Goal: Task Accomplishment & Management: Complete application form

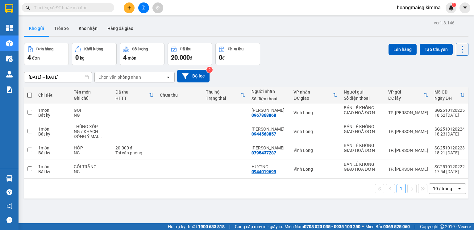
click at [96, 8] on input "text" at bounding box center [70, 7] width 73 height 7
drag, startPoint x: 126, startPoint y: 6, endPoint x: 133, endPoint y: 2, distance: 8.2
click at [127, 6] on button at bounding box center [129, 7] width 11 height 11
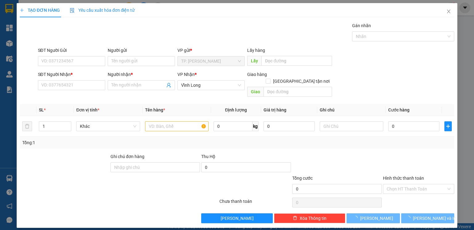
click at [79, 92] on div "Transit Pickup Surcharge Ids Transit Deliver Surcharge Ids Transit Deliver Surc…" at bounding box center [237, 122] width 434 height 201
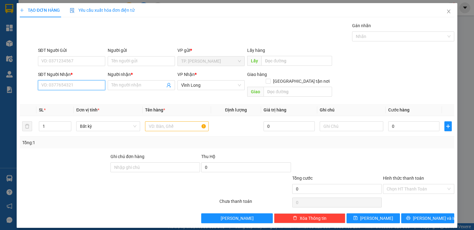
click at [80, 85] on input "SĐT Người Nhận *" at bounding box center [71, 85] width 67 height 10
drag, startPoint x: 73, startPoint y: 98, endPoint x: 120, endPoint y: 81, distance: 50.5
click at [73, 98] on div "02703822105 - THẦY TÂN" at bounding box center [72, 97] width 60 height 7
type input "02703822105"
type input "THẦY TÂN"
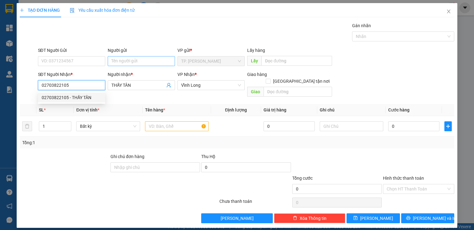
type input "02703822105"
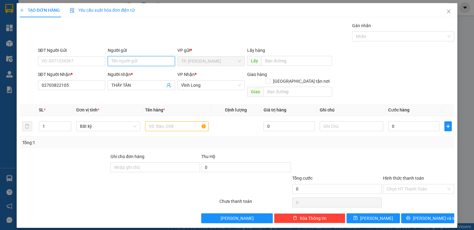
click at [130, 59] on input "Người gửi" at bounding box center [141, 61] width 67 height 10
click at [130, 60] on input "Người gửi" at bounding box center [141, 61] width 67 height 10
type input "bán"
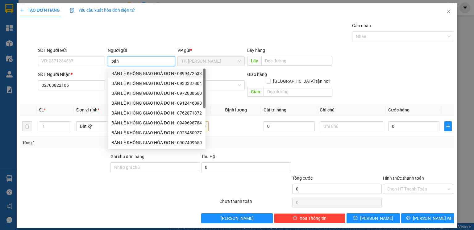
drag, startPoint x: 143, startPoint y: 70, endPoint x: 129, endPoint y: 67, distance: 14.3
click at [142, 69] on div "BÁN LẺ KHÔNG GIAO HOÁ ĐƠN - 0899472533" at bounding box center [157, 73] width 98 height 10
type input "0899472533"
type input "BÁN LẺ KHÔNG GIAO HOÁ ĐƠN"
click at [93, 62] on input "0899472533" at bounding box center [71, 61] width 67 height 10
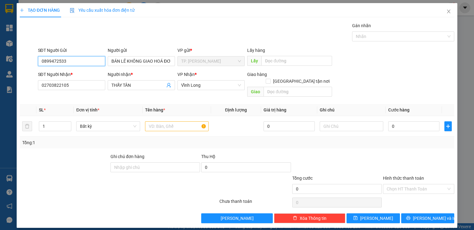
click at [93, 62] on input "0899472533" at bounding box center [71, 61] width 67 height 10
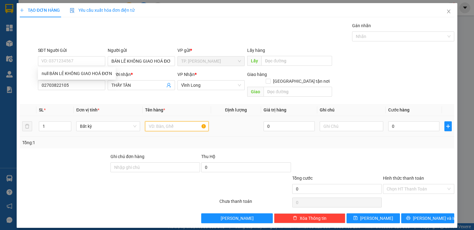
click at [158, 121] on input "text" at bounding box center [177, 126] width 64 height 10
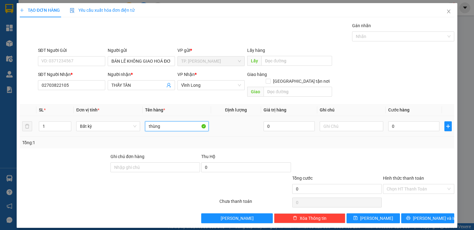
type input "thùng"
type input "tín"
click at [415, 213] on button "[PERSON_NAME] và In" at bounding box center [427, 218] width 53 height 10
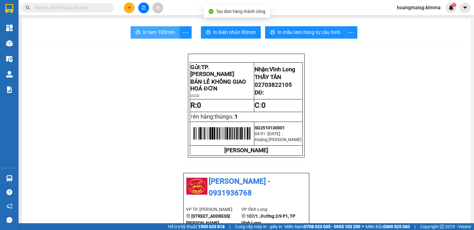
click at [163, 32] on span "In tem 100mm" at bounding box center [159, 32] width 32 height 8
